Goal: Use online tool/utility: Utilize a website feature to perform a specific function

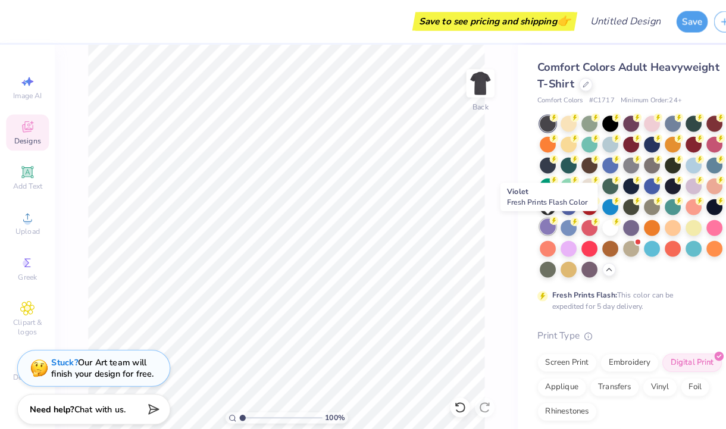
click at [533, 223] on div at bounding box center [531, 219] width 15 height 15
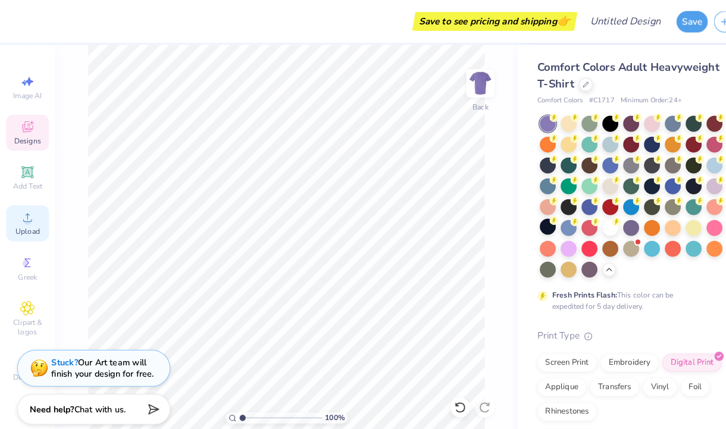
click at [20, 220] on div "Upload" at bounding box center [27, 216] width 42 height 35
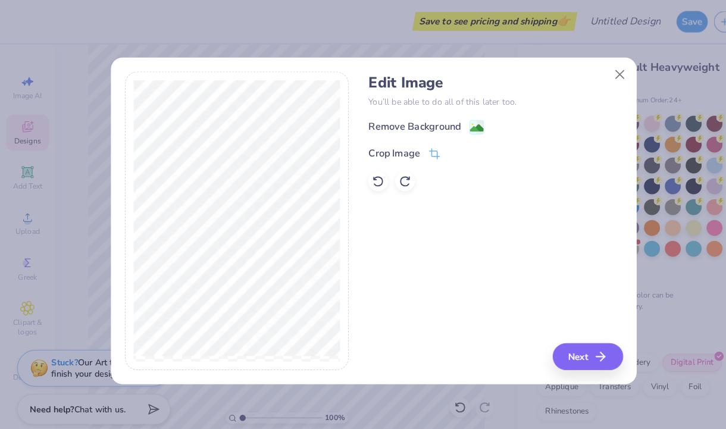
drag, startPoint x: 422, startPoint y: 126, endPoint x: 577, endPoint y: 367, distance: 285.6
click at [422, 126] on div "Remove Background" at bounding box center [403, 123] width 90 height 14
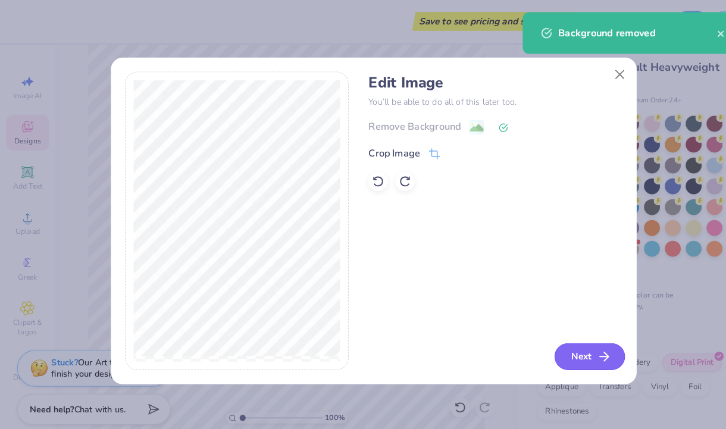
click at [569, 345] on button "Next" at bounding box center [573, 346] width 68 height 26
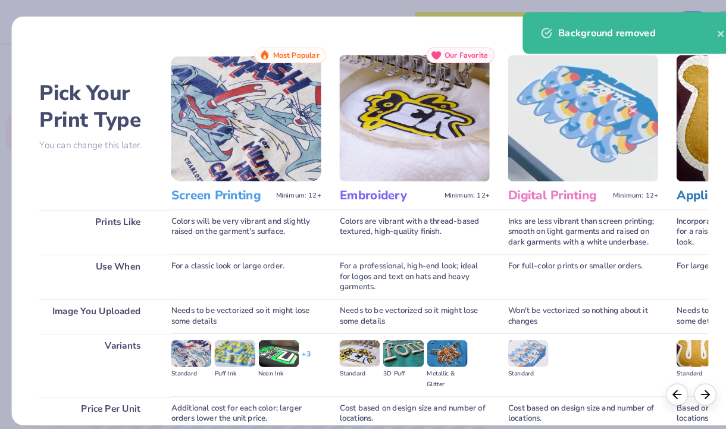
scroll to position [105, 0]
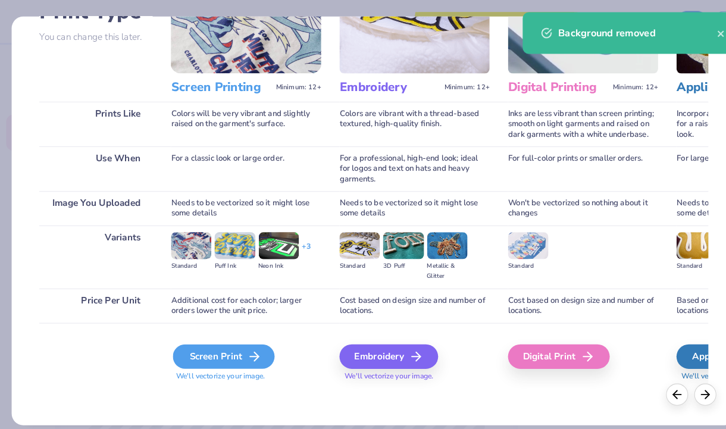
click at [223, 348] on div "Screen Print" at bounding box center [217, 346] width 99 height 24
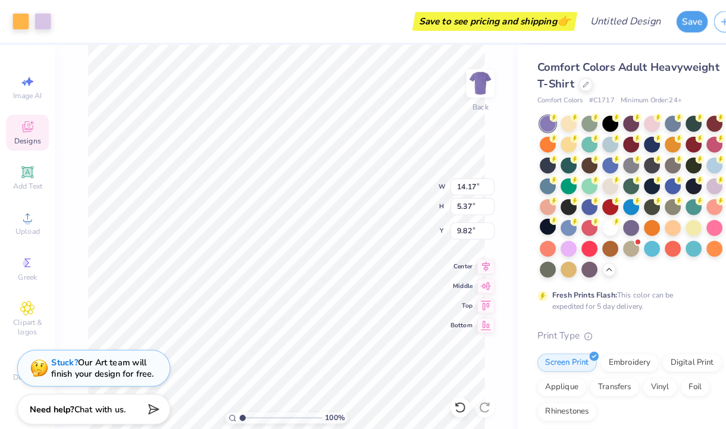
type input "10.87"
type input "4.12"
type input "5.12"
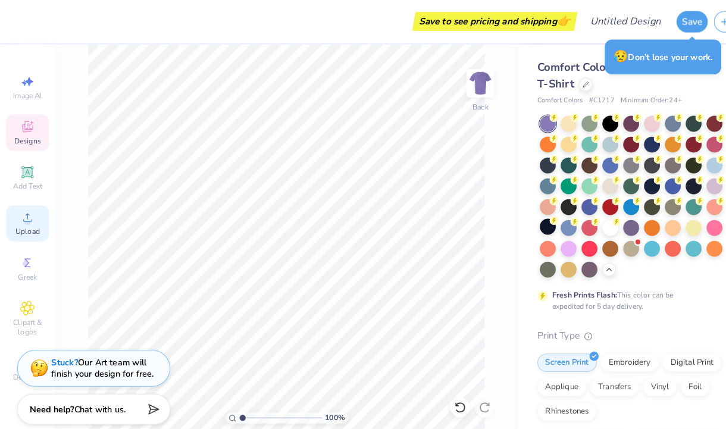
click at [25, 218] on icon at bounding box center [27, 211] width 14 height 14
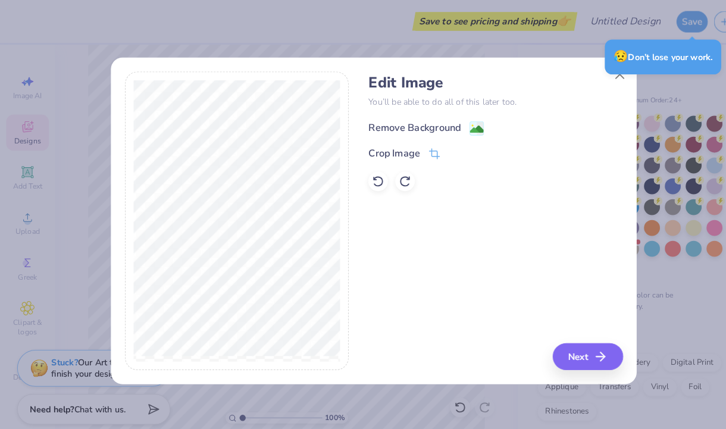
click at [441, 122] on div "Remove Background" at bounding box center [403, 124] width 90 height 14
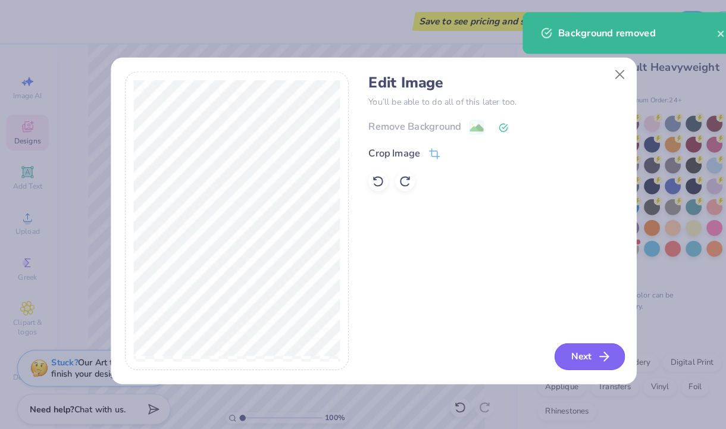
click at [581, 349] on icon "button" at bounding box center [587, 346] width 14 height 14
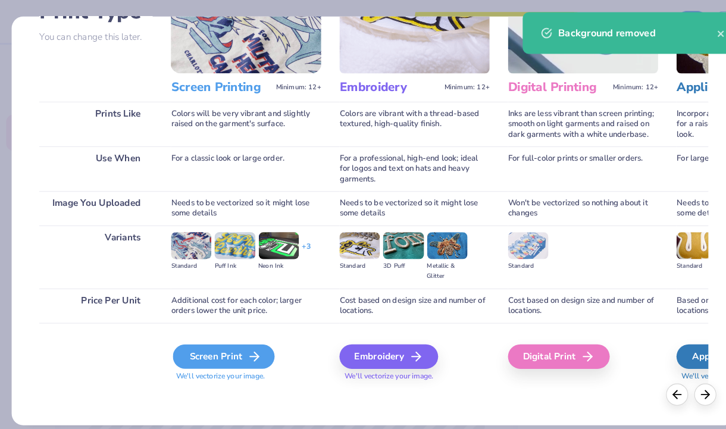
click at [213, 352] on div "Screen Print" at bounding box center [217, 346] width 99 height 24
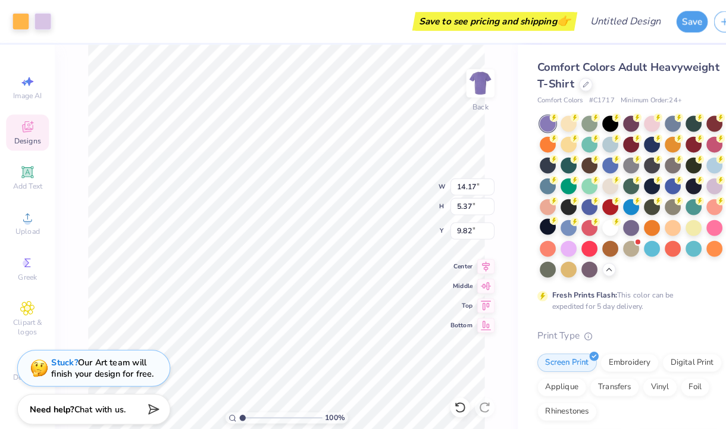
type input "10.46"
type input "3.96"
type input "3.47"
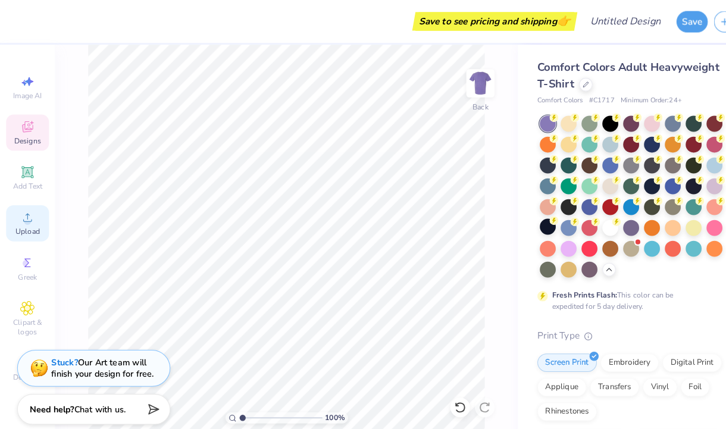
click at [35, 212] on div "Upload" at bounding box center [27, 216] width 42 height 35
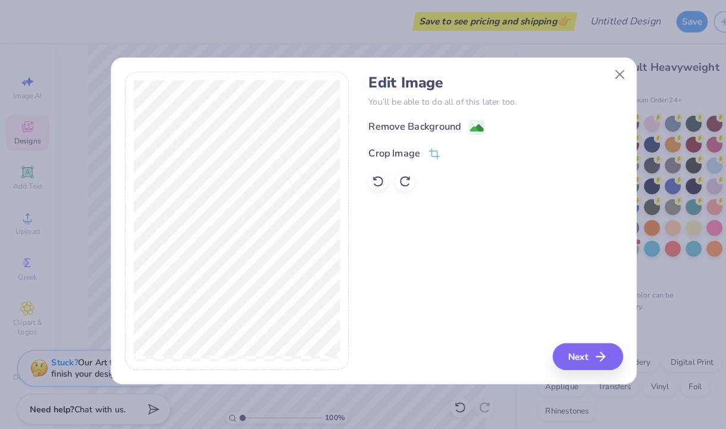
drag, startPoint x: 461, startPoint y: 127, endPoint x: 494, endPoint y: 322, distance: 197.4
click at [461, 127] on image at bounding box center [462, 124] width 13 height 13
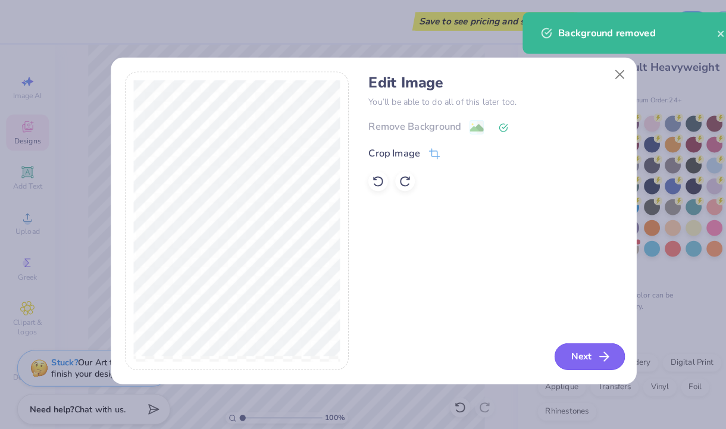
click at [574, 346] on button "Next" at bounding box center [573, 346] width 68 height 26
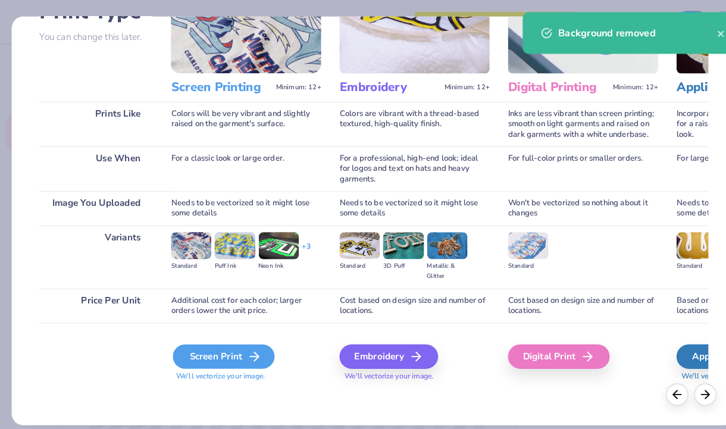
click at [202, 356] on div "Screen Print" at bounding box center [217, 346] width 99 height 24
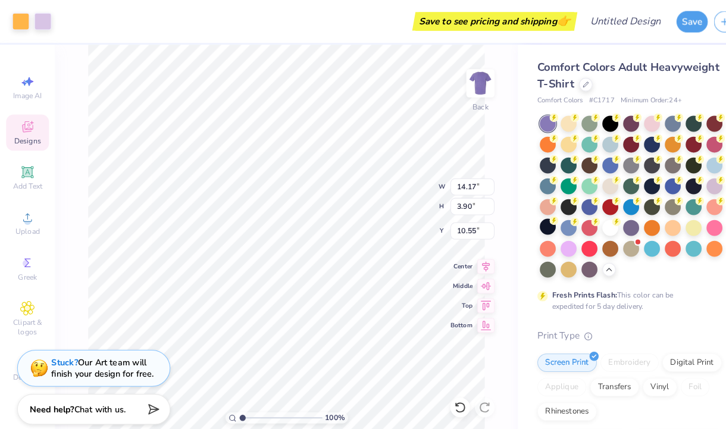
type input "12.47"
type input "3.43"
type input "11.02"
type input "10.97"
type input "3.01"
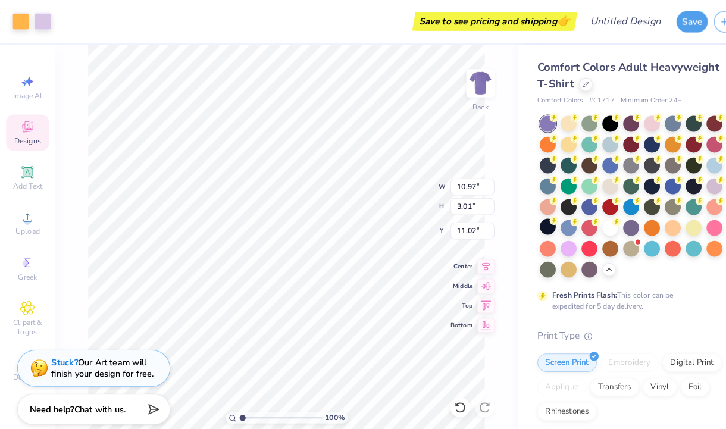
type input "11.43"
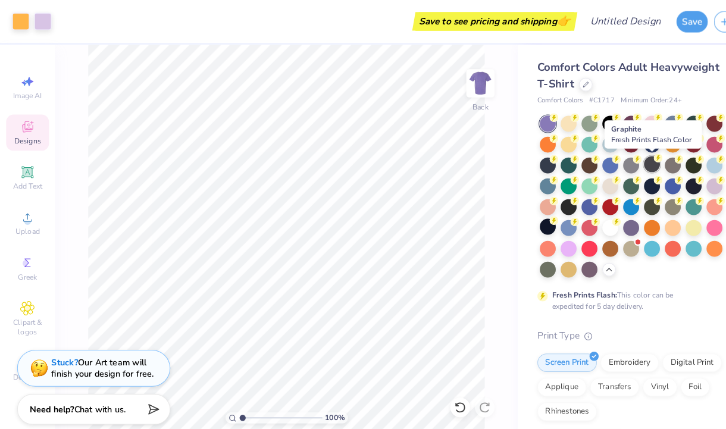
click at [634, 160] on div at bounding box center [632, 159] width 15 height 15
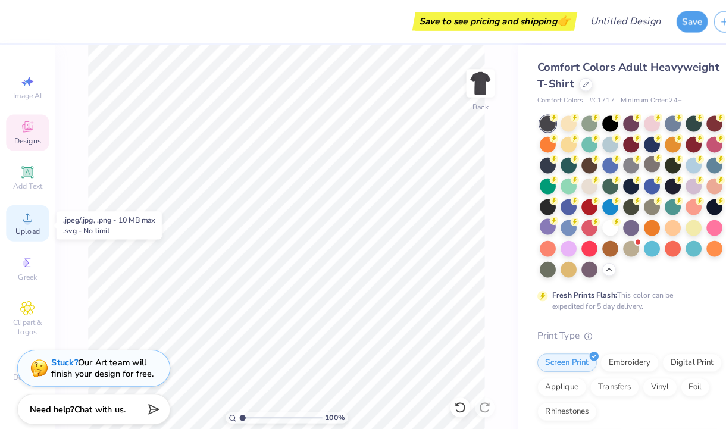
click at [24, 225] on span "Upload" at bounding box center [27, 225] width 24 height 10
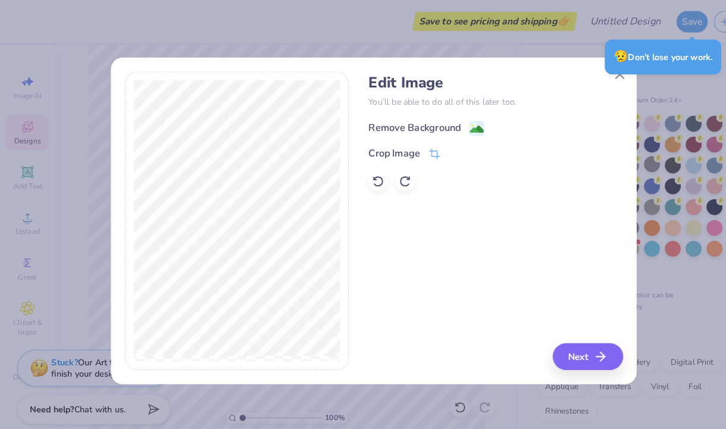
click at [449, 123] on div "Remove Background" at bounding box center [414, 124] width 112 height 15
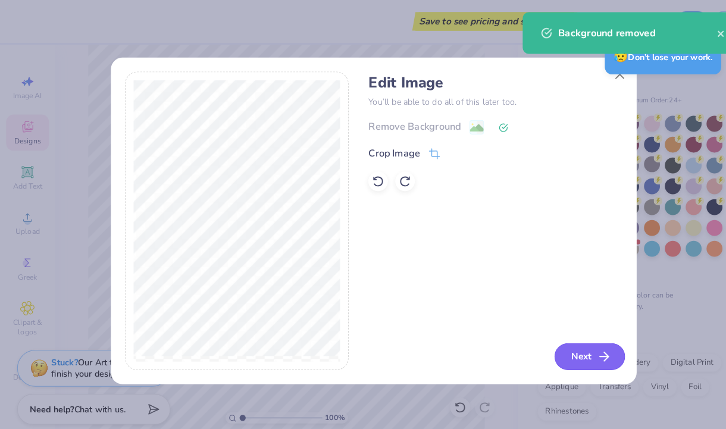
click at [571, 342] on button "Next" at bounding box center [573, 346] width 68 height 26
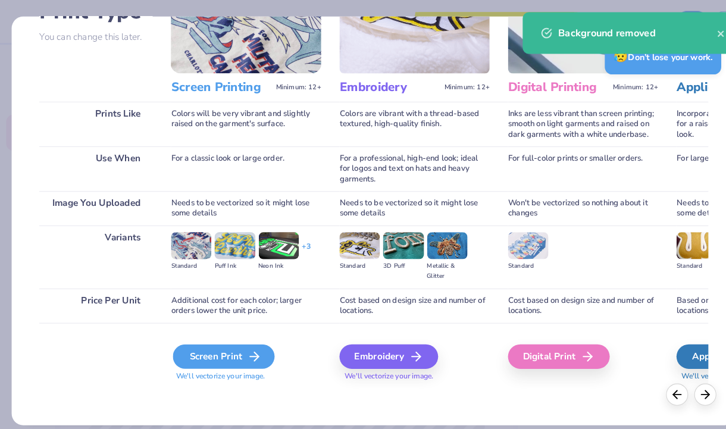
click at [190, 343] on div "Screen Print" at bounding box center [217, 346] width 99 height 24
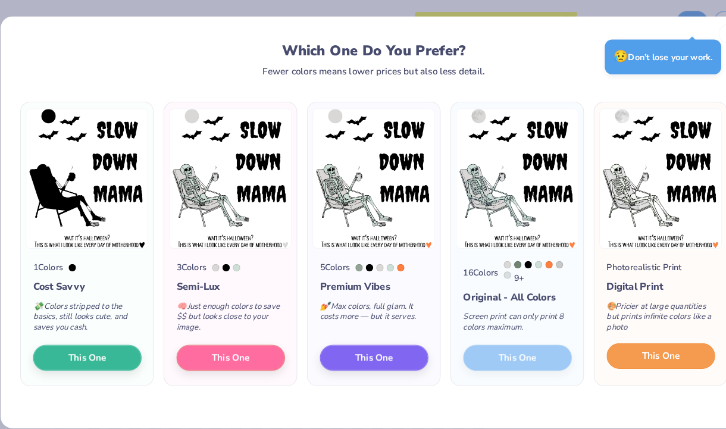
click at [628, 353] on span "This One" at bounding box center [642, 346] width 37 height 14
